Goal: Task Accomplishment & Management: Use online tool/utility

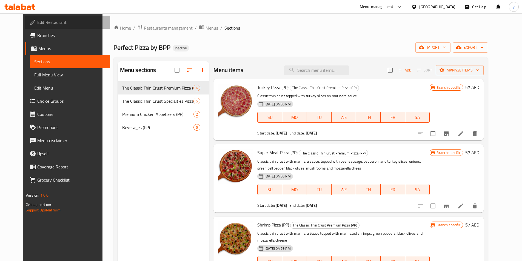
click at [37, 20] on span "Edit Restaurant" at bounding box center [71, 22] width 68 height 7
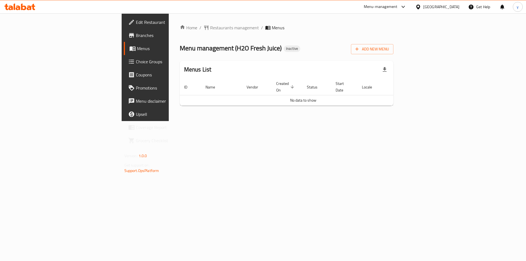
click at [136, 37] on span "Branches" at bounding box center [170, 35] width 69 height 7
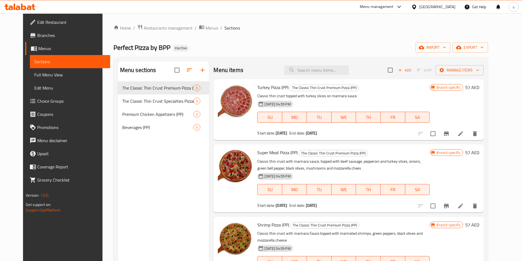
click at [62, 70] on link "Full Menu View" at bounding box center [70, 74] width 80 height 13
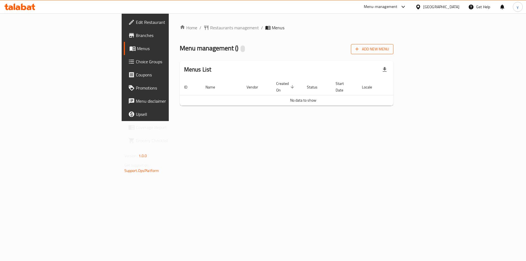
click at [360, 50] on icon "button" at bounding box center [356, 48] width 5 height 5
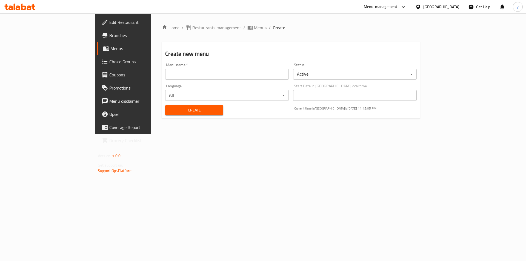
click at [190, 76] on input "text" at bounding box center [227, 74] width 124 height 11
type input "0"
type input "1"
type input "11/10"
click at [165, 67] on div "Menu name   * 11/10 Menu name *" at bounding box center [227, 71] width 124 height 17
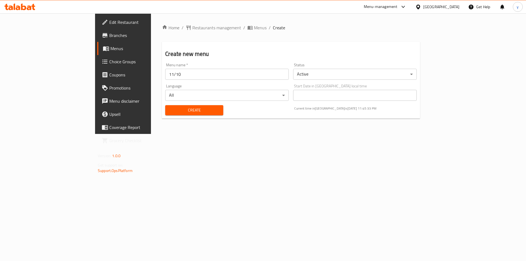
click at [165, 67] on div "Menu name   * 11/10 Menu name *" at bounding box center [227, 71] width 124 height 17
click at [165, 75] on input "11/10" at bounding box center [227, 74] width 124 height 11
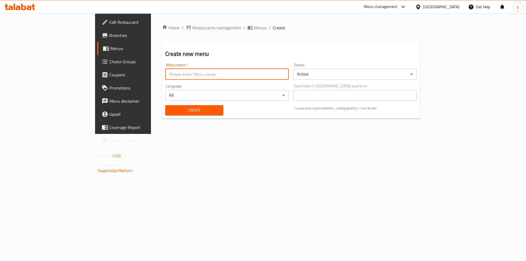
type input "yousef E"
click at [170, 107] on span "Create" at bounding box center [194, 110] width 49 height 7
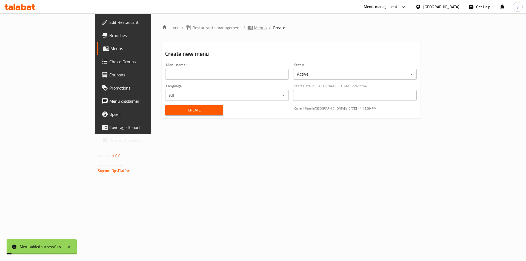
click at [254, 30] on span "Menus" at bounding box center [260, 27] width 13 height 7
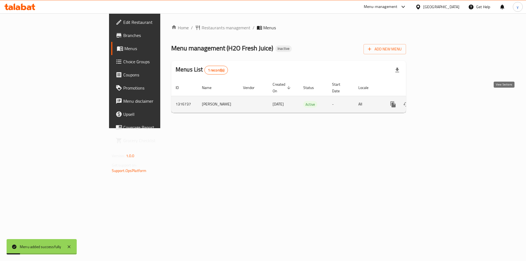
click at [435, 102] on icon "enhanced table" at bounding box center [432, 104] width 5 height 5
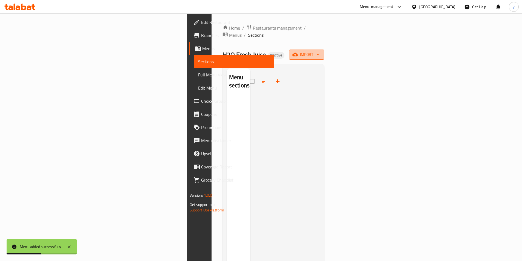
click at [298, 52] on icon "button" at bounding box center [294, 54] width 5 height 5
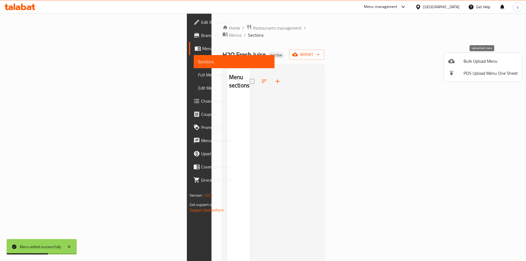
click at [469, 62] on span "Bulk Upload Menu" at bounding box center [490, 61] width 54 height 7
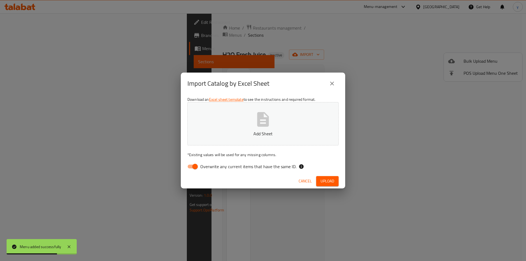
click at [194, 168] on input "Overwrite any current items that have the same ID." at bounding box center [194, 166] width 31 height 10
checkbox input "false"
click at [223, 133] on p "Add Sheet" at bounding box center [263, 133] width 134 height 7
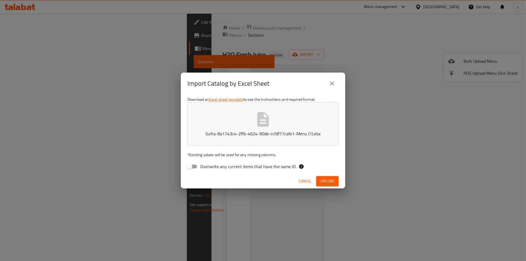
click at [328, 178] on span "Upload" at bounding box center [327, 181] width 14 height 7
click at [331, 84] on icon "close" at bounding box center [332, 83] width 7 height 7
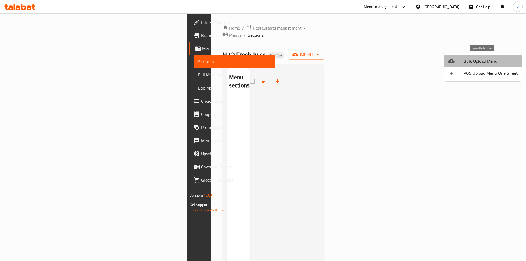
click at [450, 61] on icon at bounding box center [451, 61] width 7 height 4
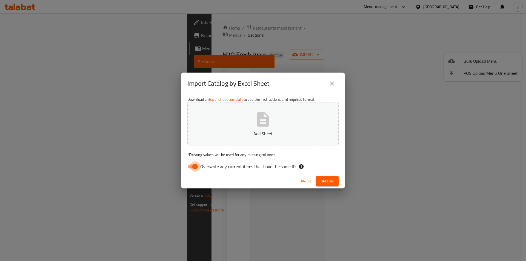
click at [193, 168] on input "Overwrite any current items that have the same ID." at bounding box center [194, 166] width 31 height 10
checkbox input "false"
click at [235, 121] on button "Add Sheet" at bounding box center [262, 123] width 151 height 43
click at [337, 183] on button "Upload" at bounding box center [327, 181] width 22 height 10
click at [317, 114] on button "Sufra-8a1743c4-2ffb-4624-90de-ccfdf77cafe1-Menu (2).xlsx" at bounding box center [262, 123] width 151 height 43
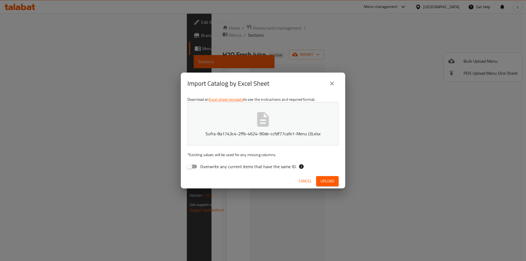
click at [328, 181] on span "Upload" at bounding box center [327, 181] width 14 height 7
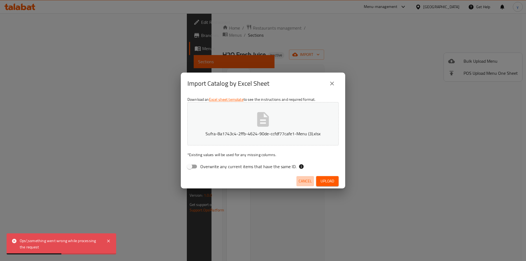
click at [301, 185] on button "Cancel" at bounding box center [305, 181] width 18 height 10
click at [301, 185] on div at bounding box center [263, 130] width 526 height 261
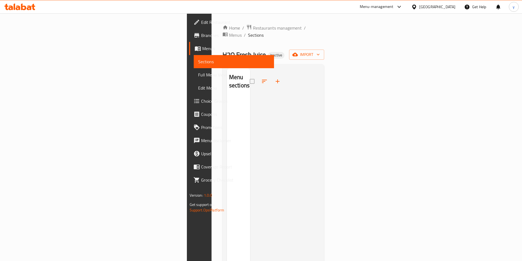
click at [274, 78] on icon "button" at bounding box center [277, 81] width 7 height 7
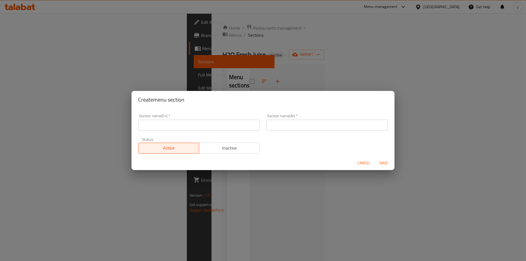
click at [356, 198] on div "Create menu section Section name(En)   * Section name(En) * Section name(Ar)   …" at bounding box center [263, 130] width 526 height 261
click at [445, 159] on div "Create menu section Section name(En)   * Section name(En) * Section name(Ar)   …" at bounding box center [263, 130] width 526 height 261
click at [365, 161] on span "Cancel" at bounding box center [363, 163] width 13 height 7
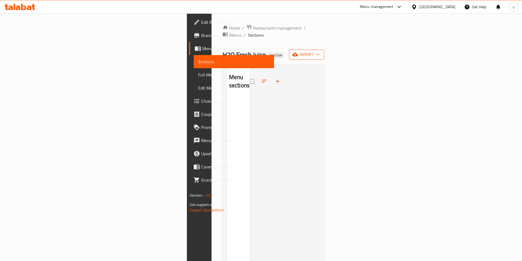
click at [320, 51] on span "import" at bounding box center [306, 54] width 26 height 7
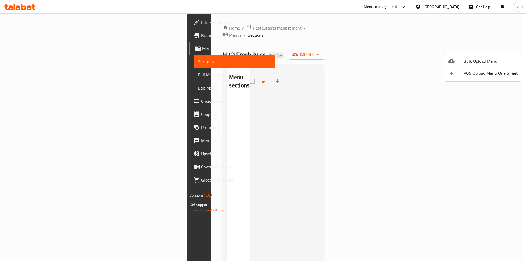
click at [473, 59] on span "Bulk Upload Menu" at bounding box center [490, 61] width 54 height 7
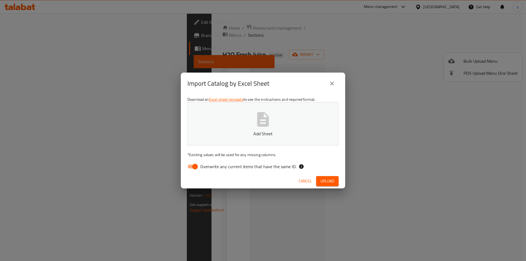
click at [276, 131] on p "Add Sheet" at bounding box center [263, 133] width 134 height 7
click at [307, 182] on span "Cancel" at bounding box center [305, 181] width 13 height 7
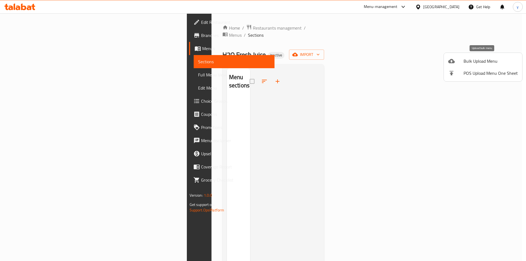
click at [473, 64] on span "Bulk Upload Menu" at bounding box center [490, 61] width 54 height 7
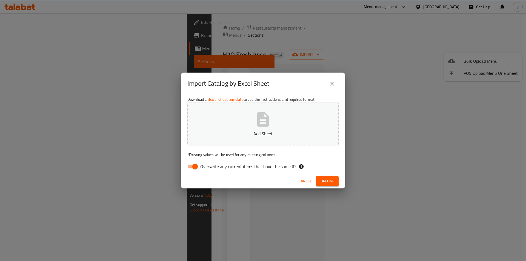
click at [313, 114] on button "Add Sheet" at bounding box center [262, 123] width 151 height 43
click at [204, 165] on span "Overwrite any current items that have the same ID." at bounding box center [248, 166] width 96 height 7
click at [204, 165] on input "Overwrite any current items that have the same ID." at bounding box center [194, 166] width 31 height 10
checkbox input "false"
click at [328, 183] on span "Upload" at bounding box center [327, 181] width 14 height 7
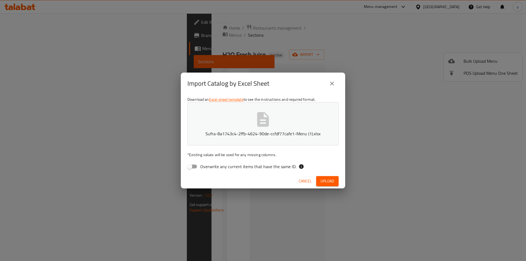
click at [327, 181] on span "Upload" at bounding box center [327, 181] width 14 height 7
click at [295, 125] on button "Sufra-8a1743c4-2ffb-4624-90de-ccfdf77cafe1-Menu (1).xlsx" at bounding box center [262, 123] width 151 height 43
click at [324, 183] on span "Upload" at bounding box center [327, 181] width 14 height 7
click at [332, 82] on icon "close" at bounding box center [332, 83] width 7 height 7
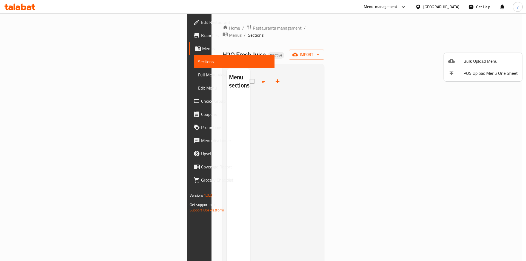
click at [43, 21] on div at bounding box center [263, 130] width 526 height 261
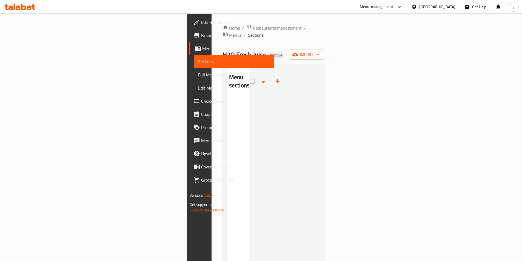
click at [201, 22] on span "Edit Restaurant" at bounding box center [235, 22] width 68 height 7
